Goal: Information Seeking & Learning: Learn about a topic

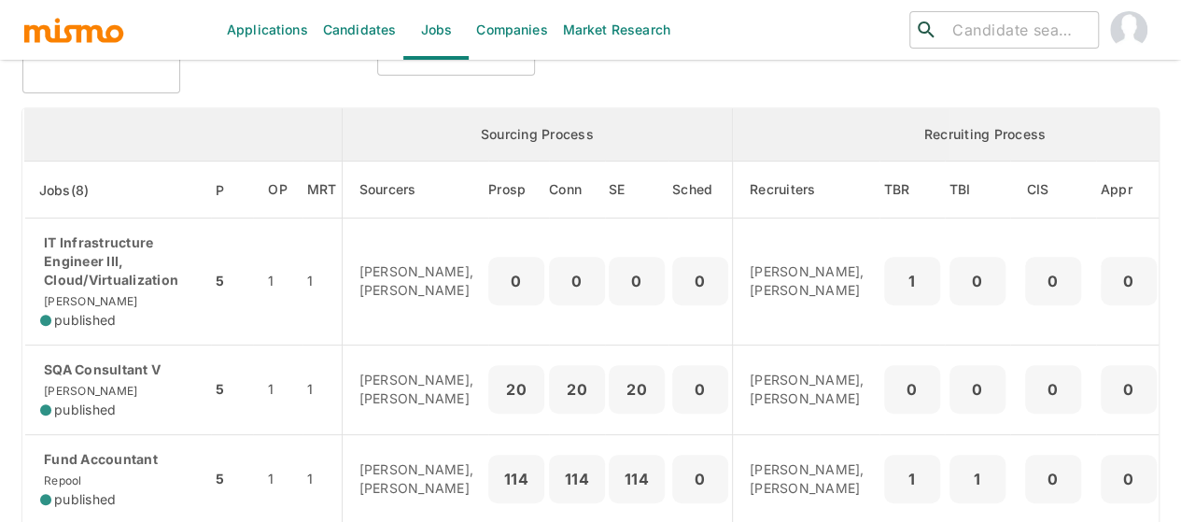
scroll to position [373, 0]
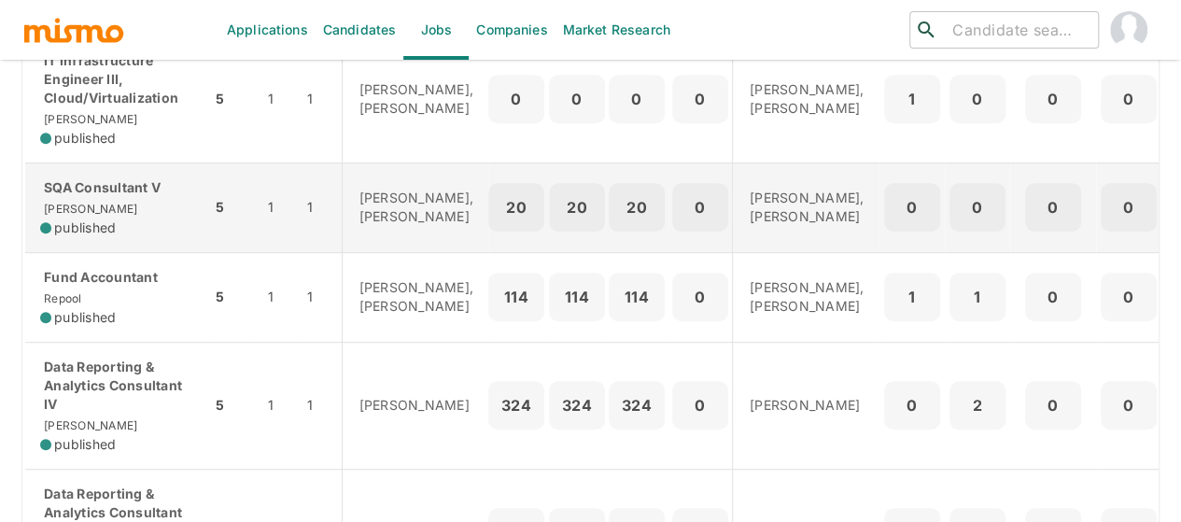
click at [111, 205] on div "SQA Consultant V [PERSON_NAME] published" at bounding box center [118, 207] width 156 height 59
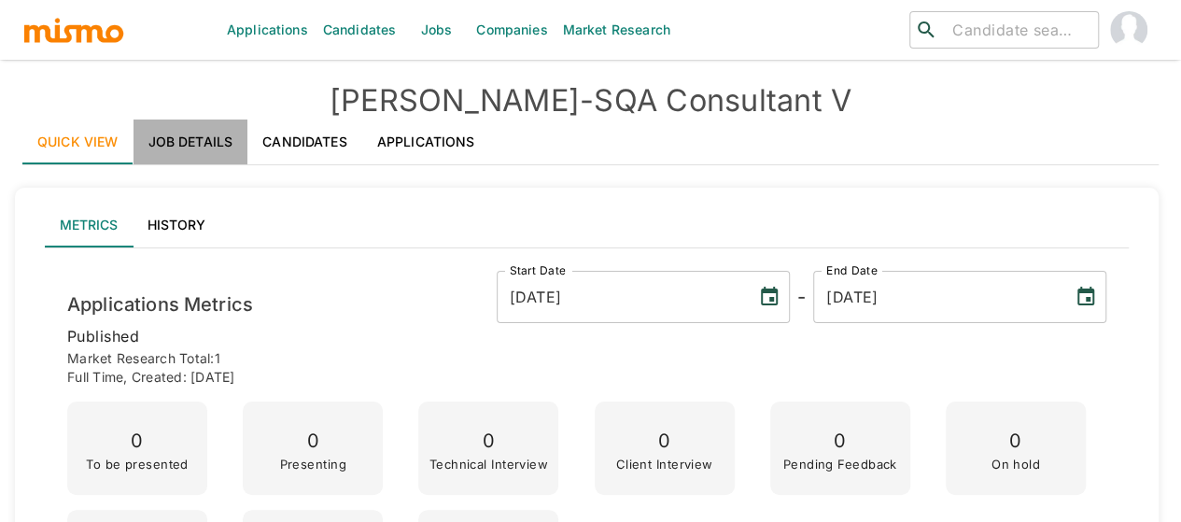
click at [194, 132] on link "Job Details" at bounding box center [191, 141] width 115 height 45
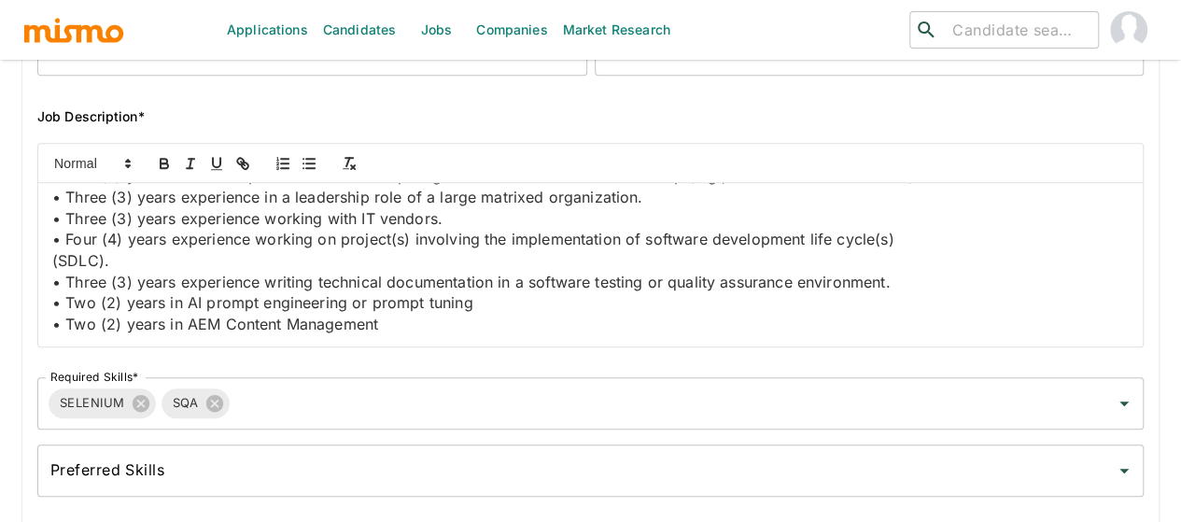
scroll to position [1587, 0]
drag, startPoint x: 426, startPoint y: 244, endPoint x: 65, endPoint y: 228, distance: 360.7
click at [65, 60] on p "• Minimum 5 years Automation engineering - framework development & maintainance…" at bounding box center [590, 48] width 1076 height 21
copy p "Minimum 5 years Automation engineering - framework development & maintainance i…"
